Goal: Download file/media

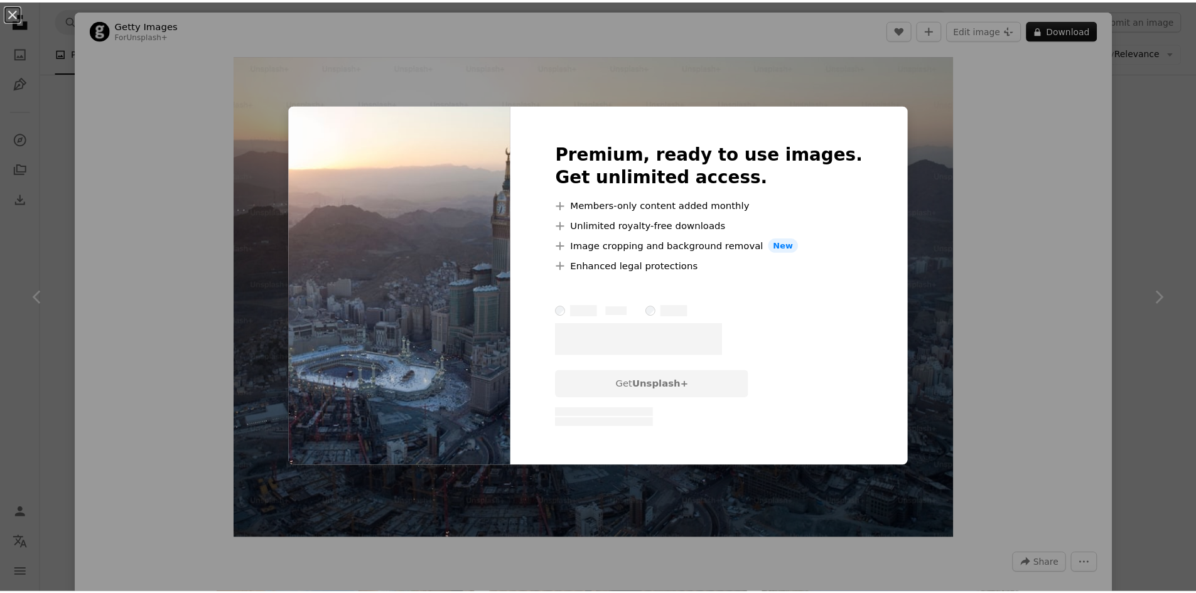
scroll to position [816, 0]
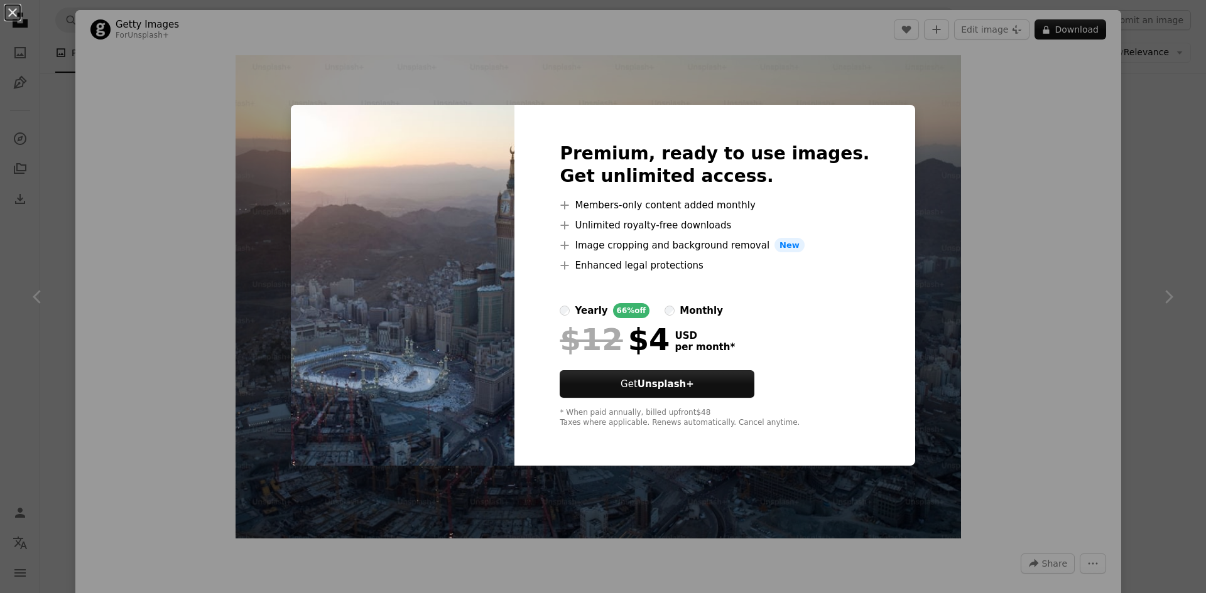
click at [1159, 137] on div "An X shape Premium, ready to use images. Get unlimited access. A plus sign Memb…" at bounding box center [603, 296] width 1206 height 593
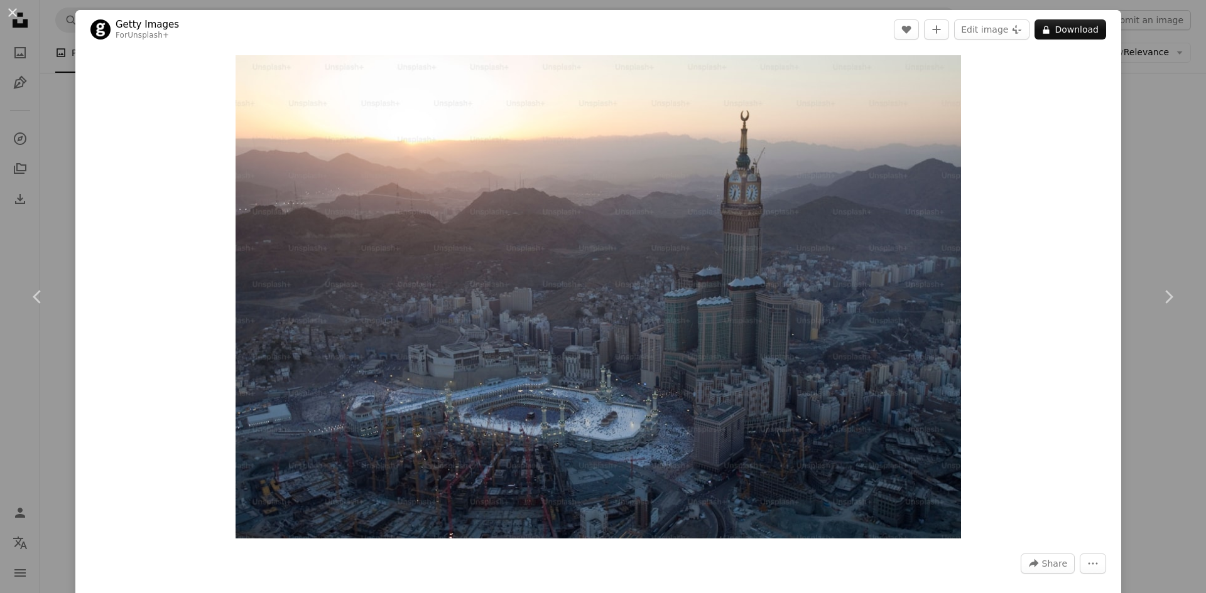
click at [1162, 139] on div "An X shape Chevron left Chevron right Getty Images For Unsplash+ A heart A plus…" at bounding box center [603, 296] width 1206 height 593
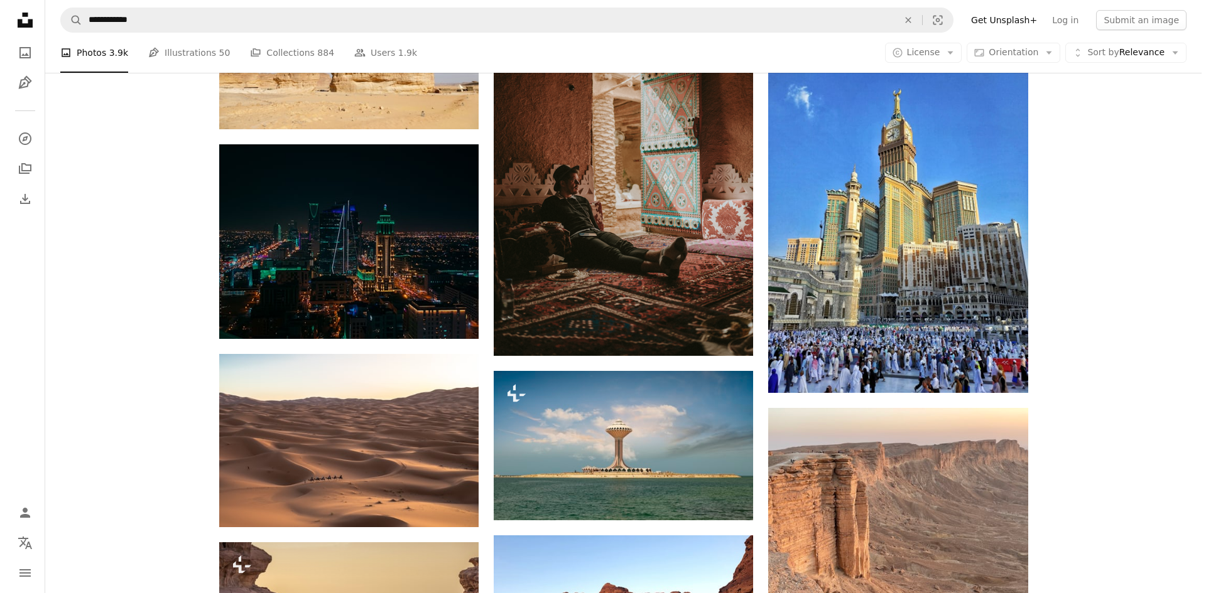
scroll to position [2198, 0]
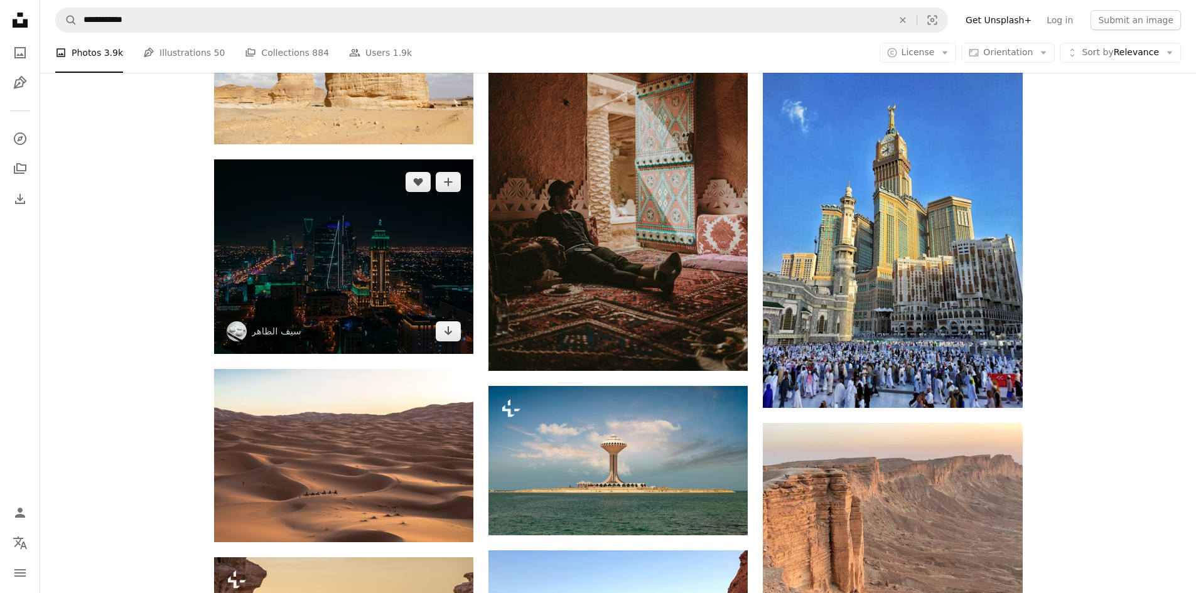
click at [333, 276] on img at bounding box center [343, 256] width 259 height 195
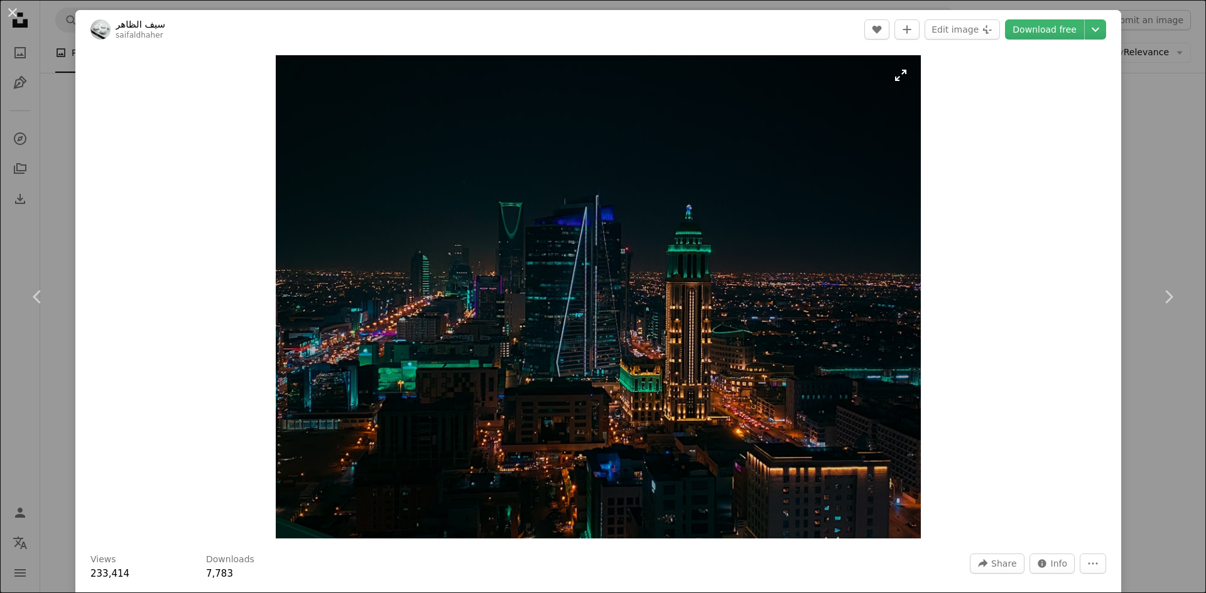
click at [643, 269] on img "Zoom in on this image" at bounding box center [598, 296] width 645 height 483
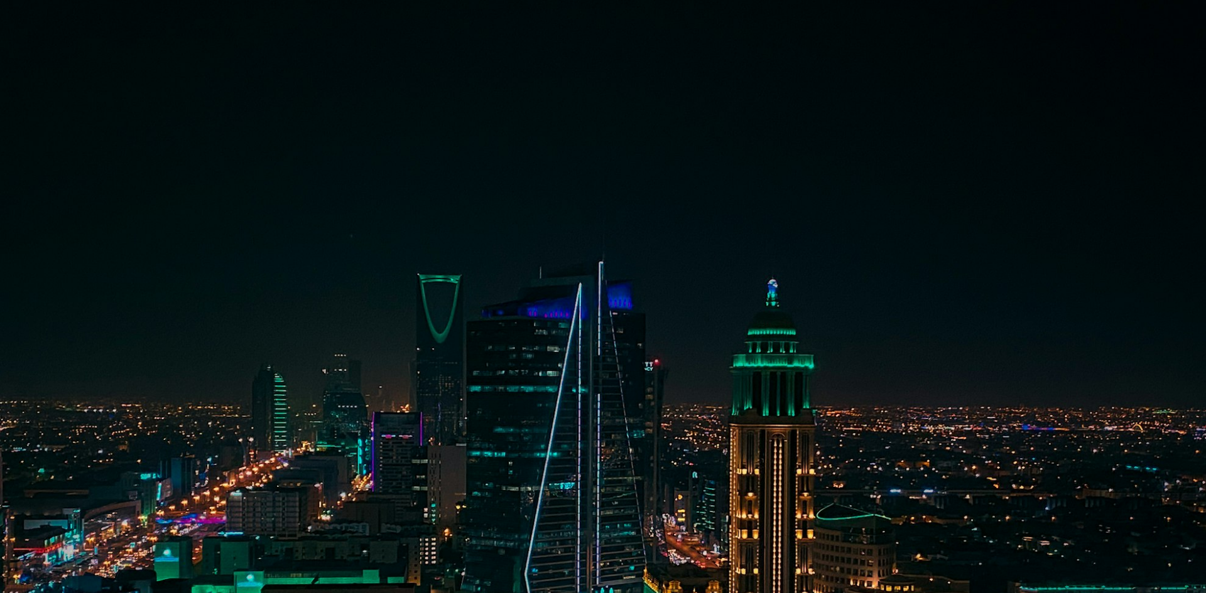
scroll to position [149, 0]
